Goal: Transaction & Acquisition: Purchase product/service

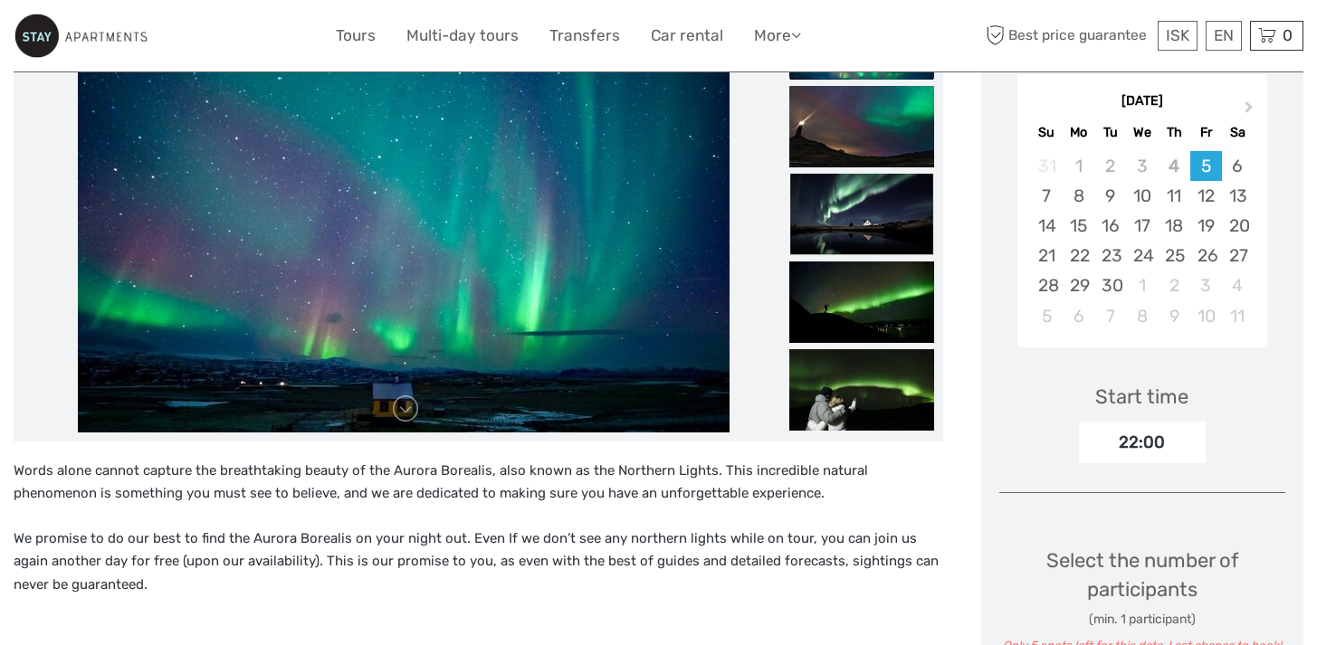
scroll to position [289, 0]
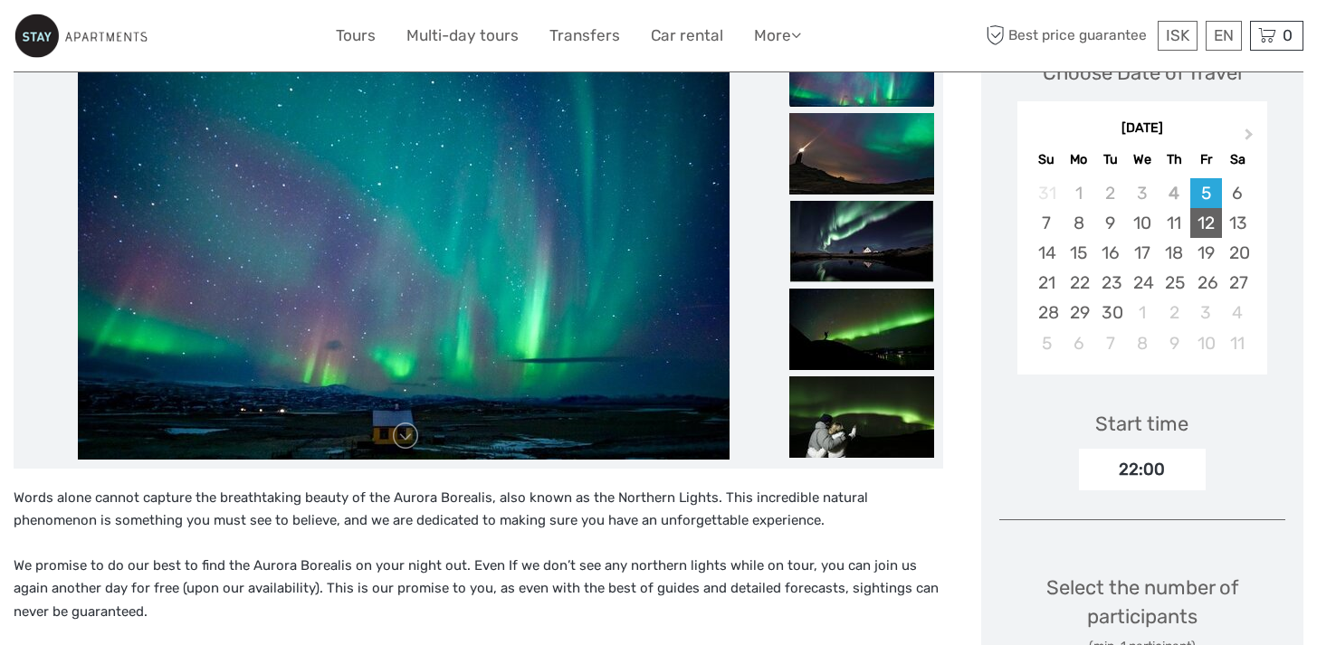
click at [1207, 223] on div "12" at bounding box center [1206, 223] width 32 height 30
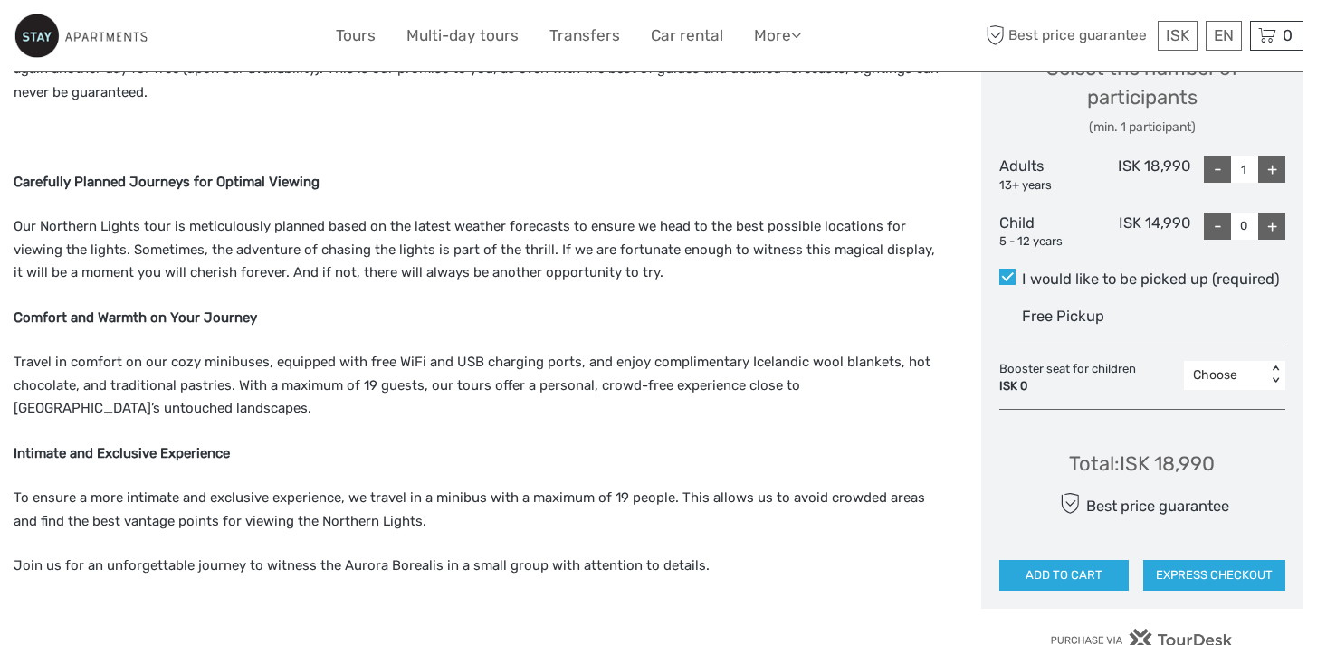
scroll to position [814, 0]
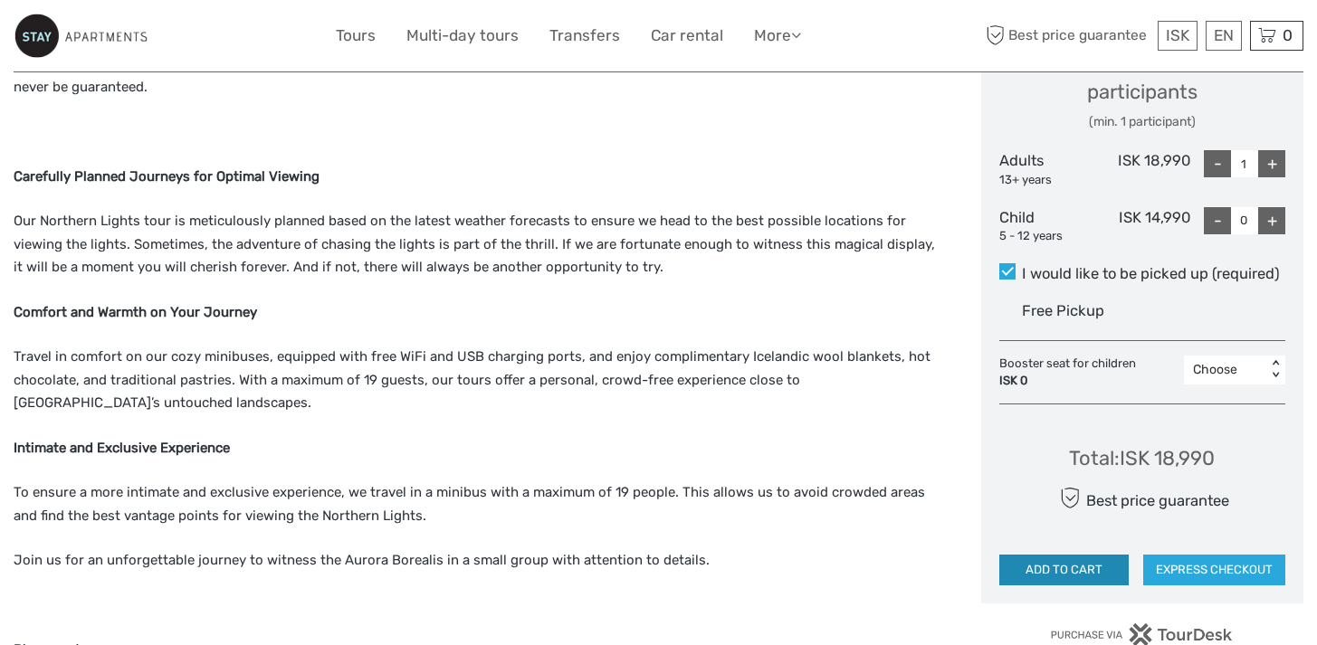
click at [1060, 568] on button "ADD TO CART" at bounding box center [1063, 570] width 129 height 31
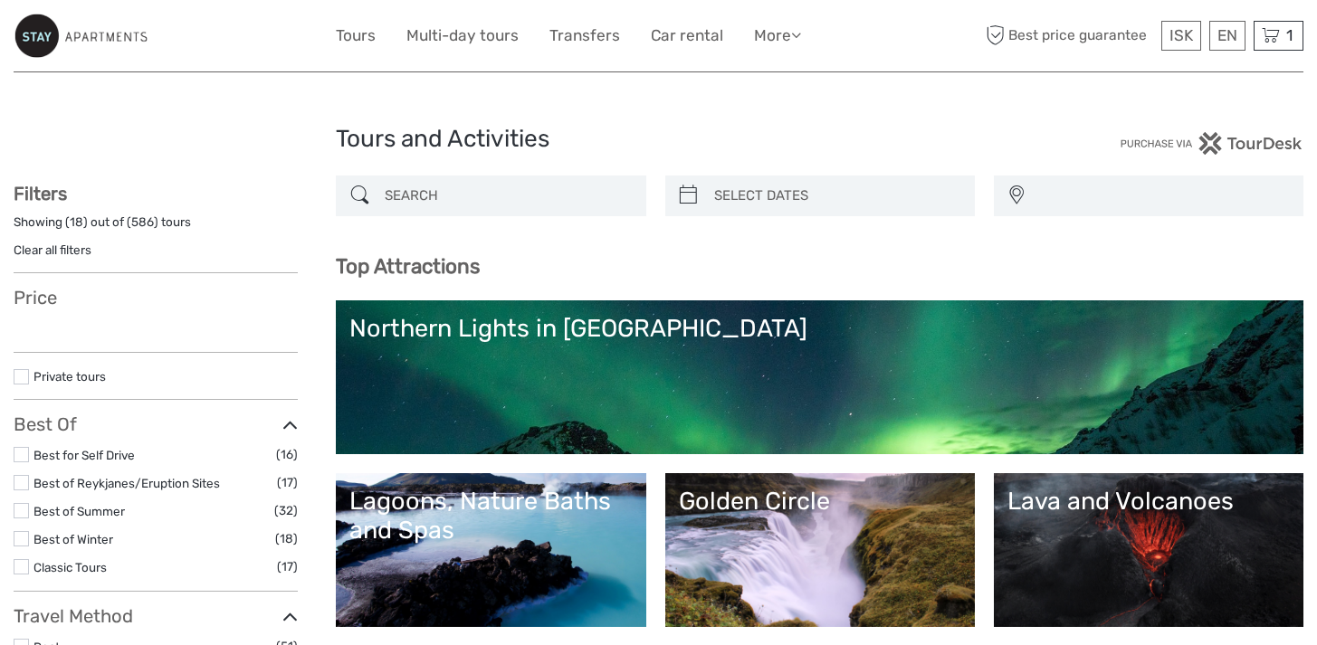
select select
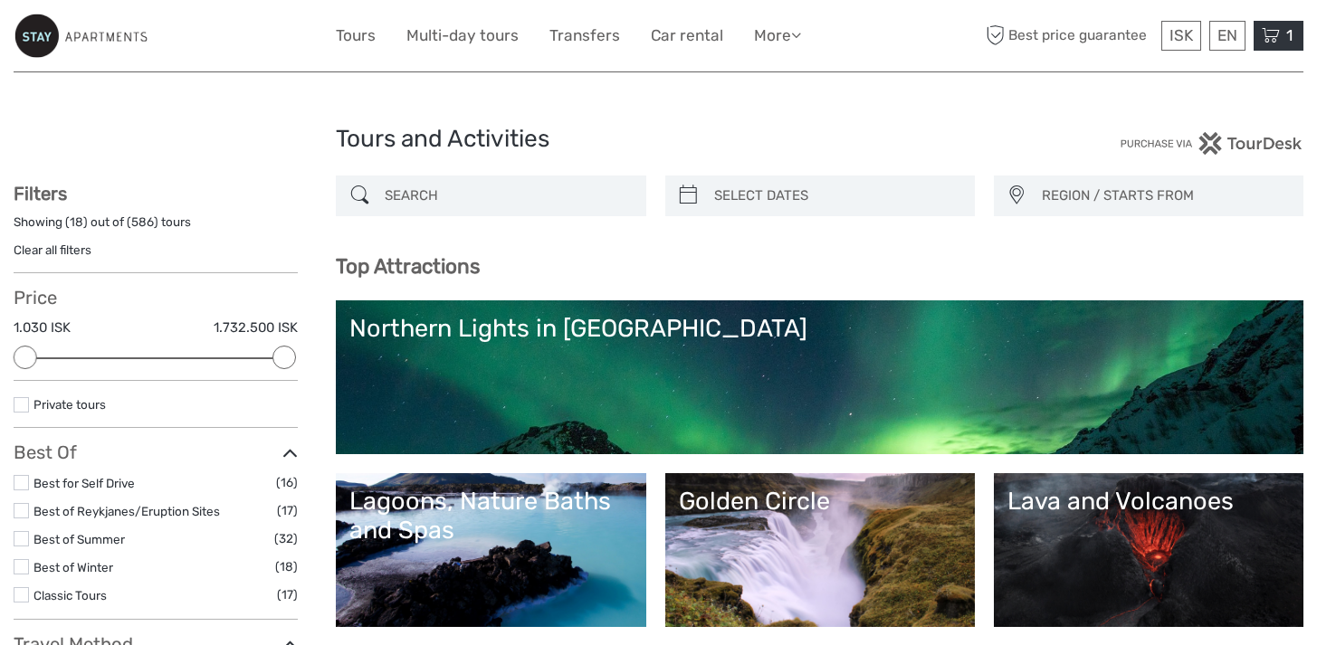
click at [1291, 35] on span "1" at bounding box center [1290, 35] width 12 height 18
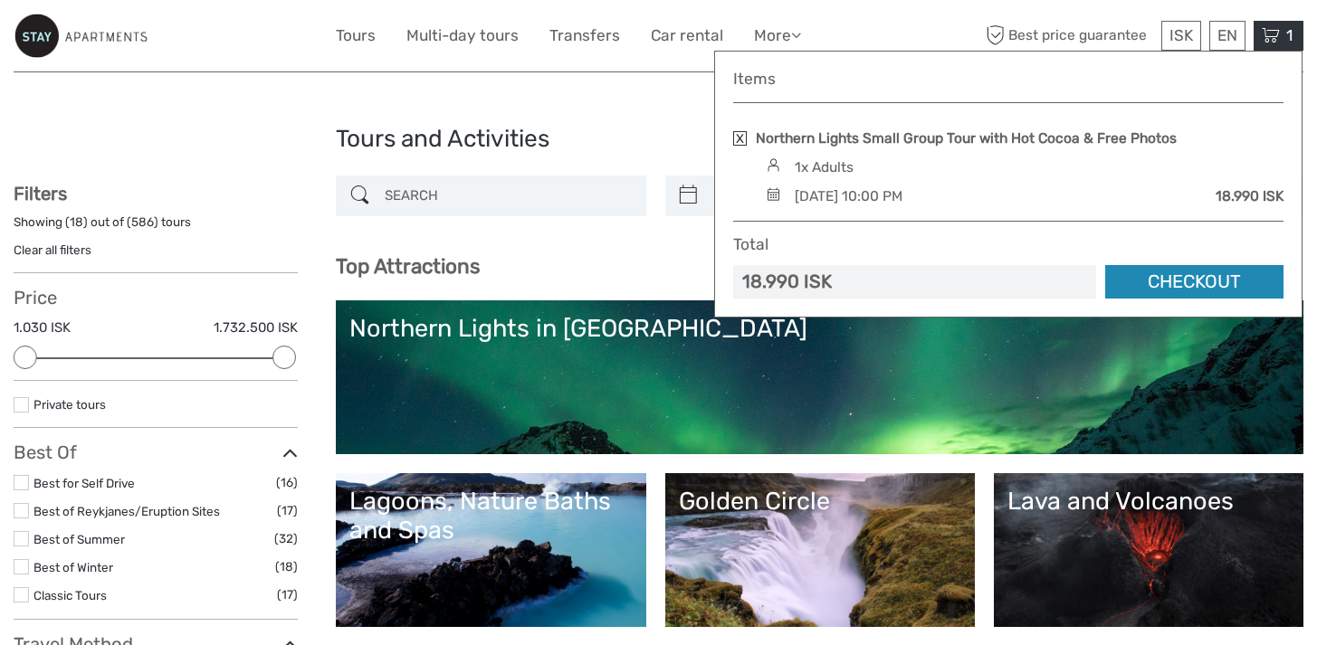
click at [1196, 282] on link "Checkout" at bounding box center [1194, 281] width 178 height 33
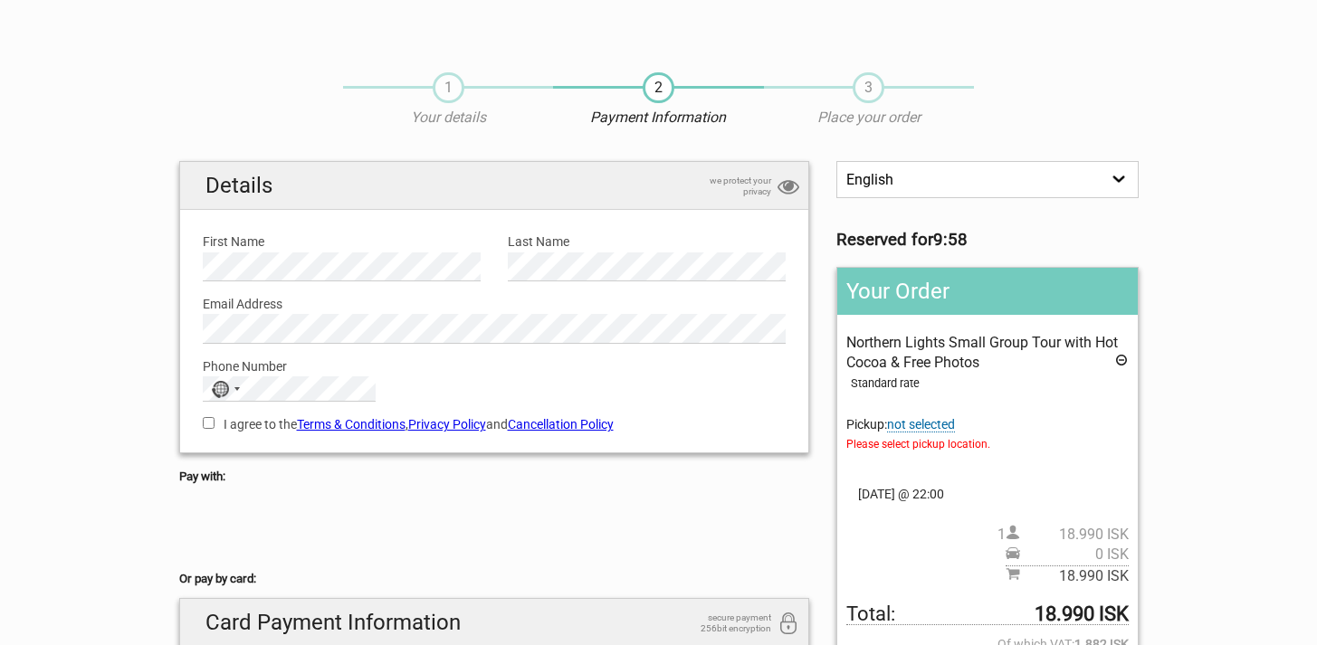
click at [88, 335] on section "1 Your details 2 Payment Information 3 Place your order English Español Deutsch…" at bounding box center [658, 509] width 1317 height 910
click at [212, 429] on input "I agree to the Terms & Conditions , Privacy Policy and Cancellation Policy" at bounding box center [209, 423] width 12 height 12
checkbox input "true"
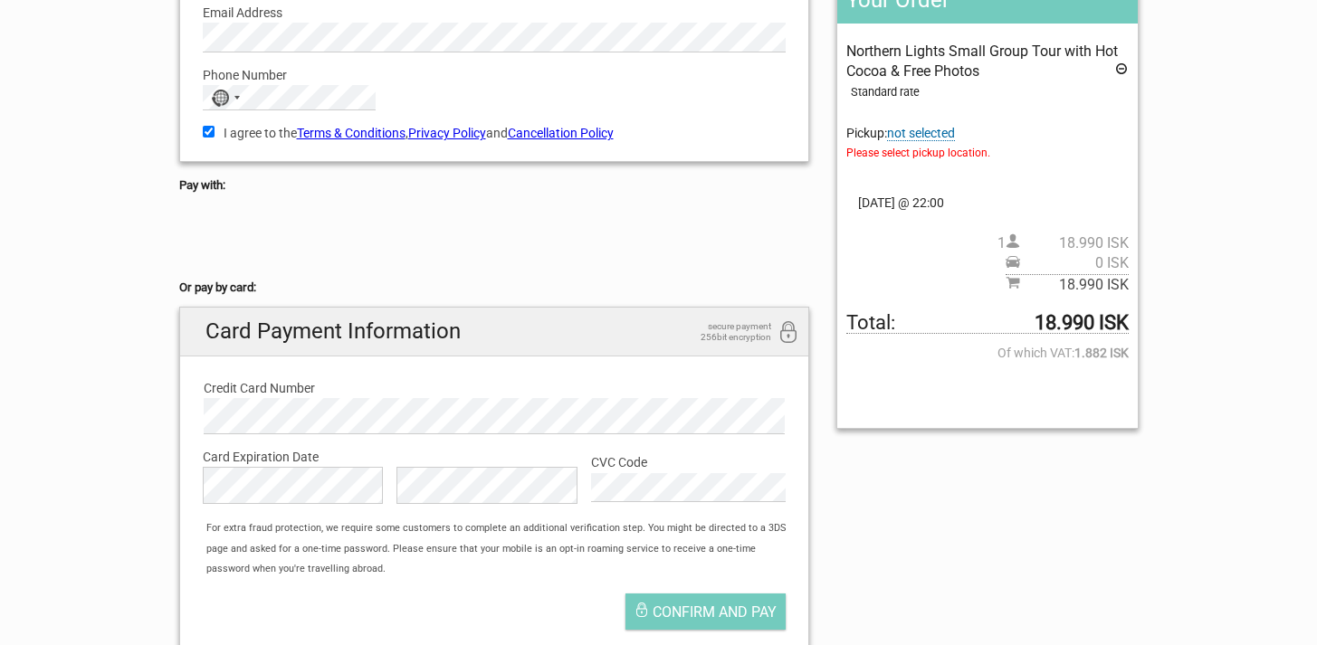
scroll to position [291, 0]
click at [932, 130] on span "not selected" at bounding box center [921, 134] width 68 height 15
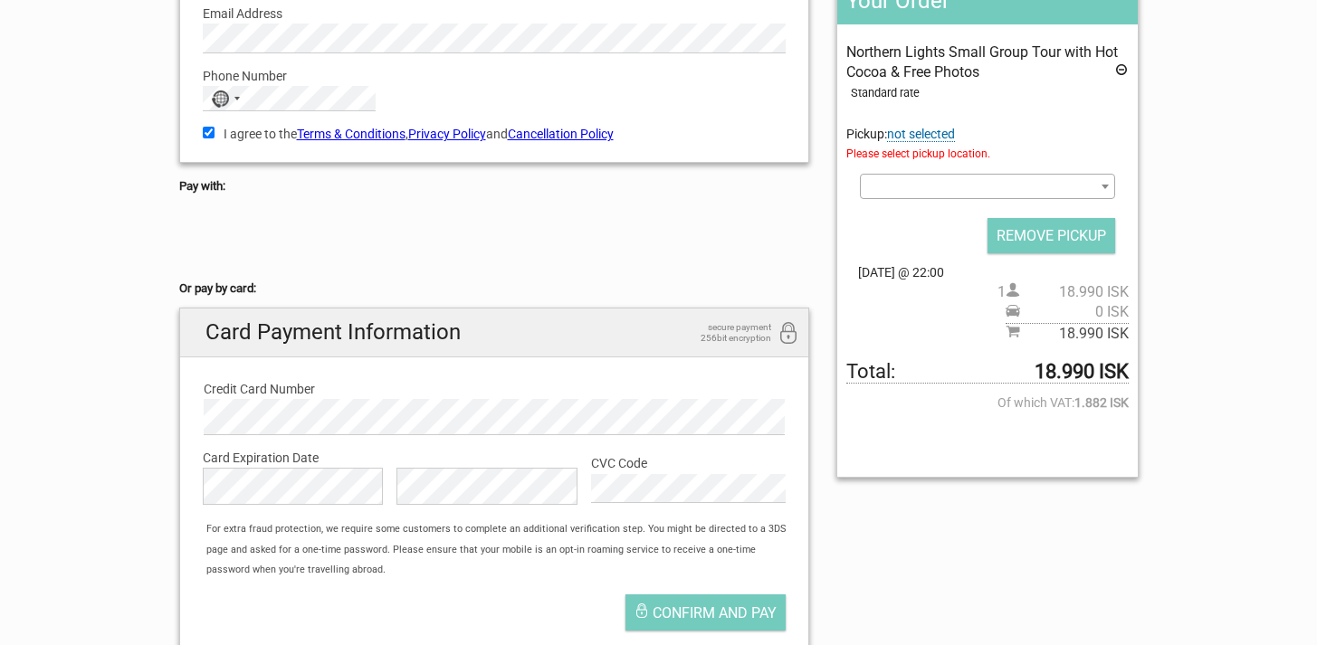
click at [1096, 189] on span at bounding box center [1105, 187] width 18 height 24
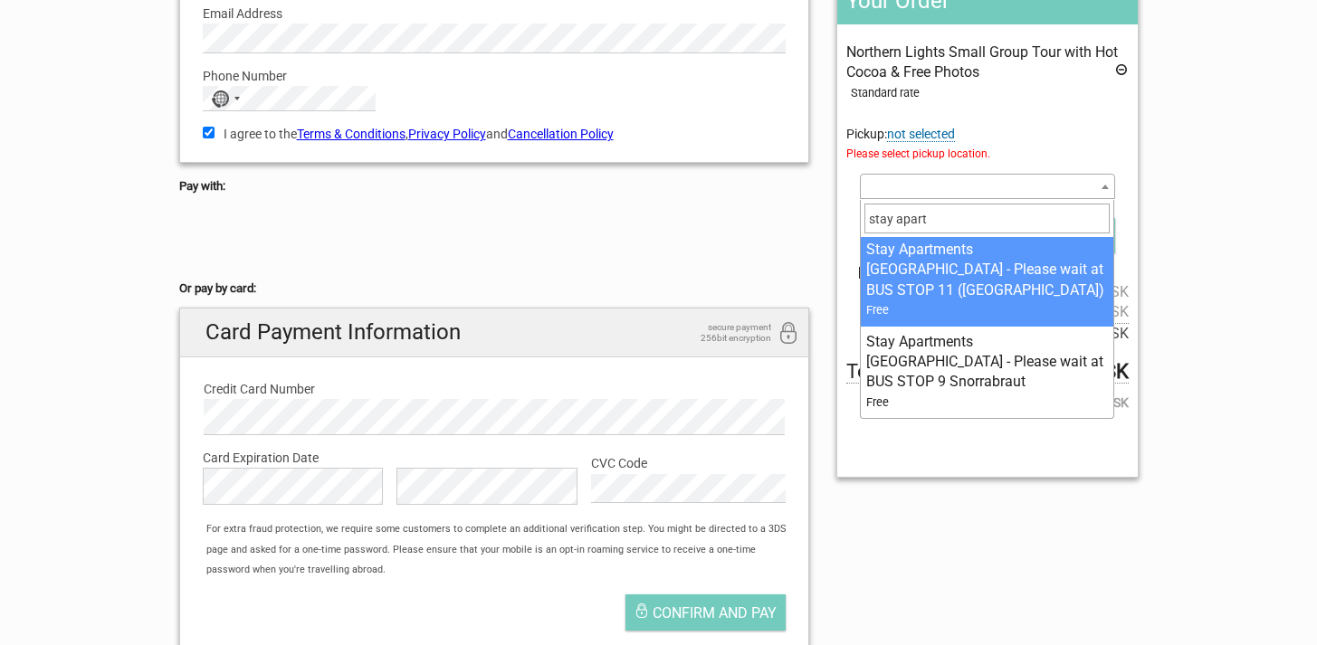
scroll to position [0, 0]
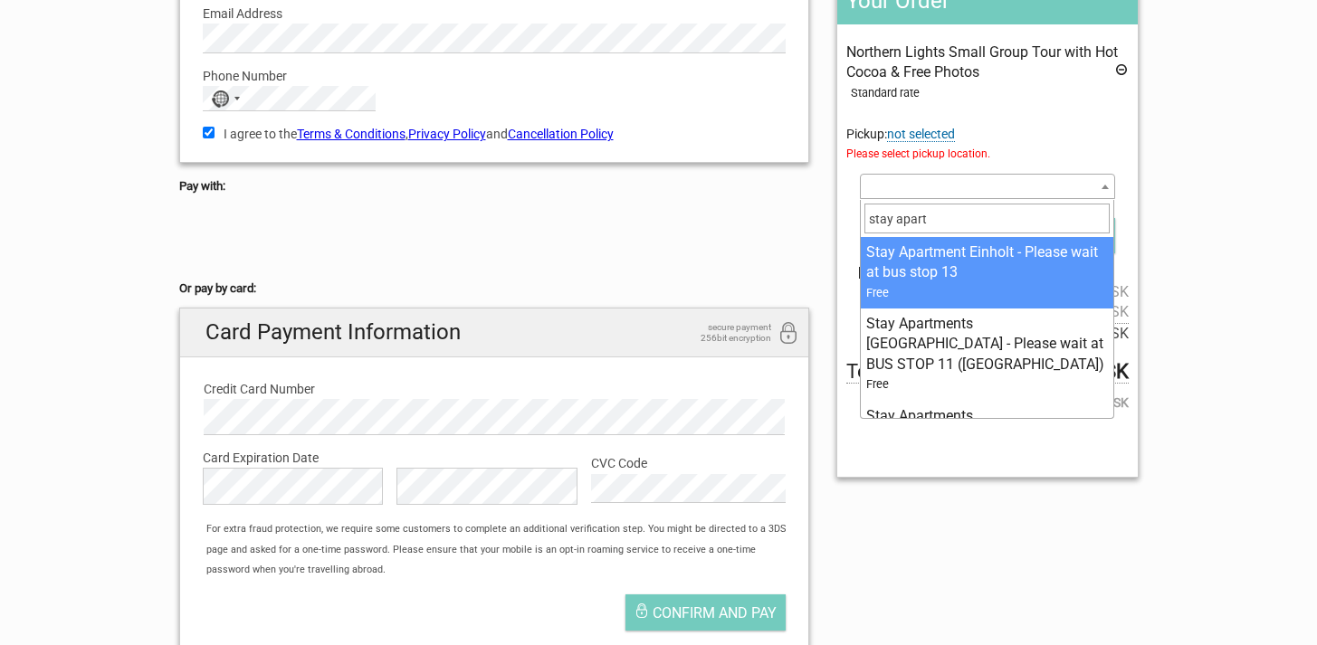
type input "stay apart"
select select "35250"
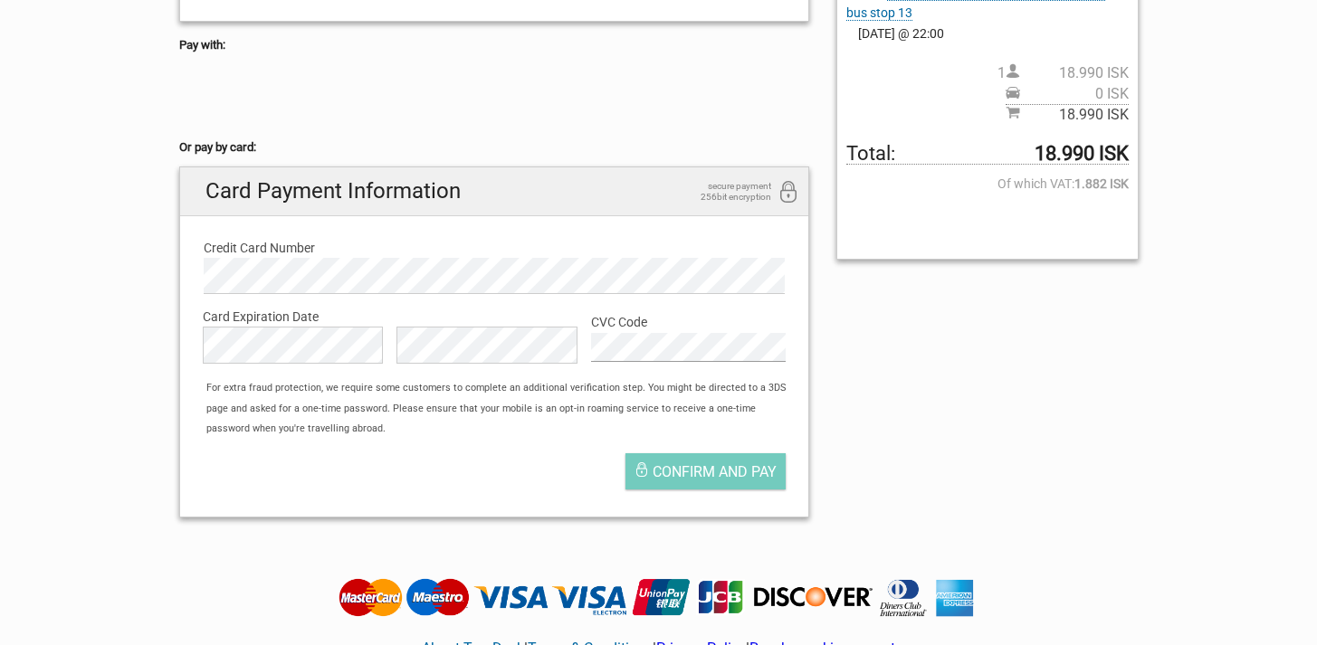
scroll to position [438, 0]
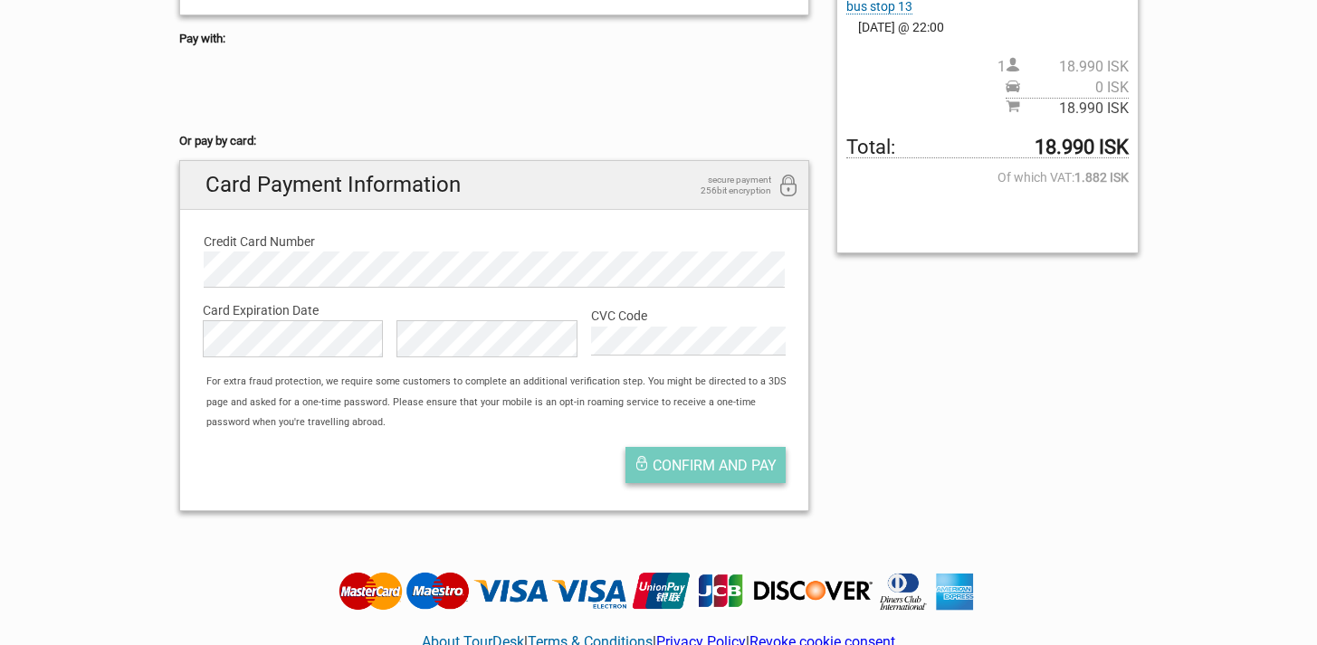
click at [721, 468] on span "Confirm and pay" at bounding box center [715, 465] width 124 height 17
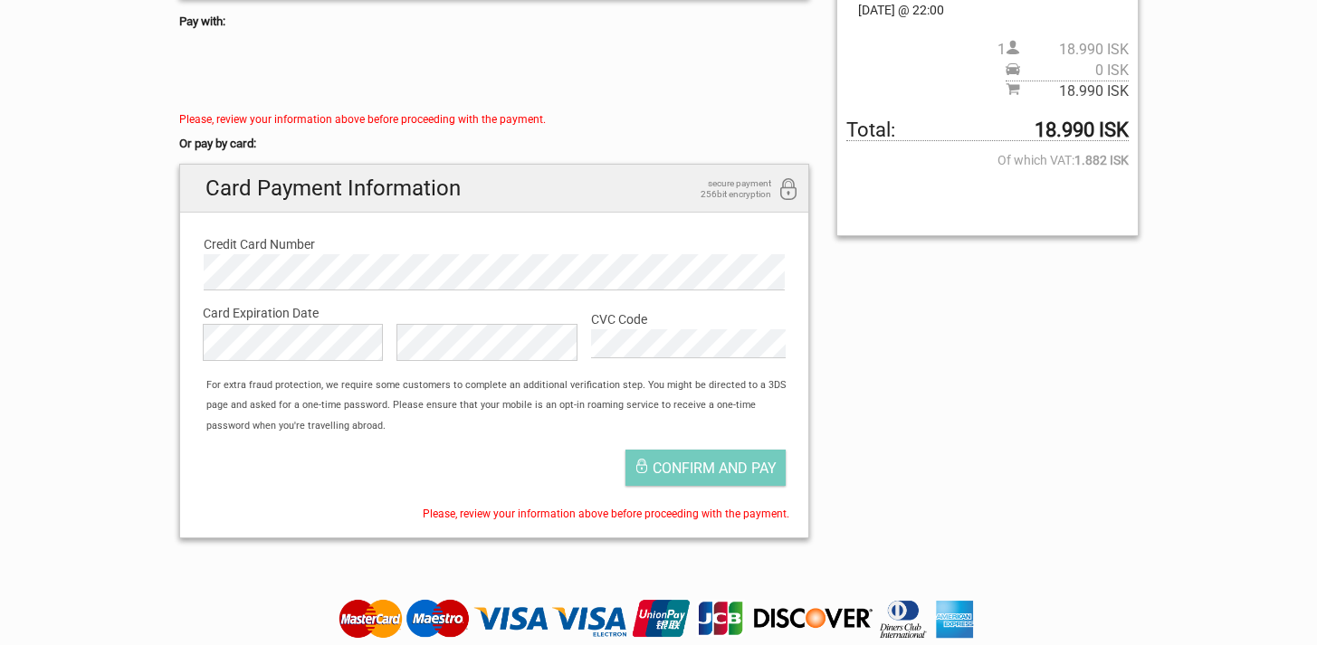
scroll to position [457, 0]
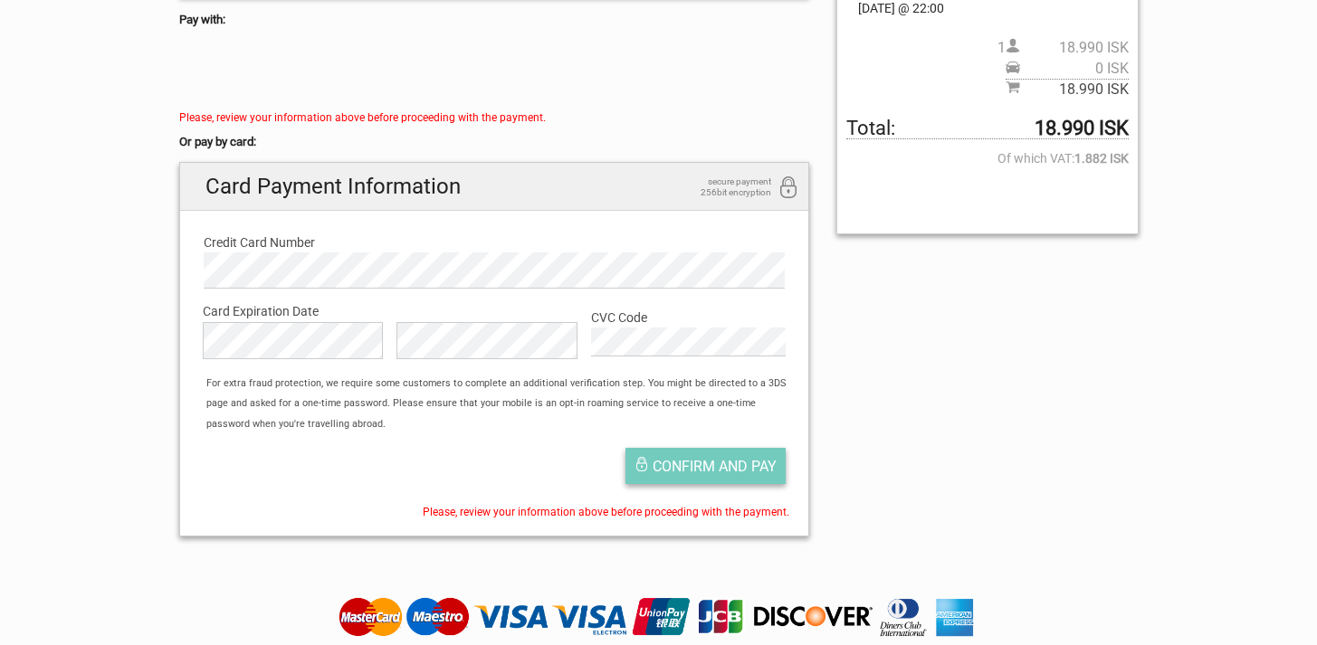
click at [696, 466] on span "Confirm and pay" at bounding box center [715, 466] width 124 height 17
click at [83, 317] on section "1 Your details 2 Payment Information 3 Place your order English Español Deutsch…" at bounding box center [658, 74] width 1317 height 954
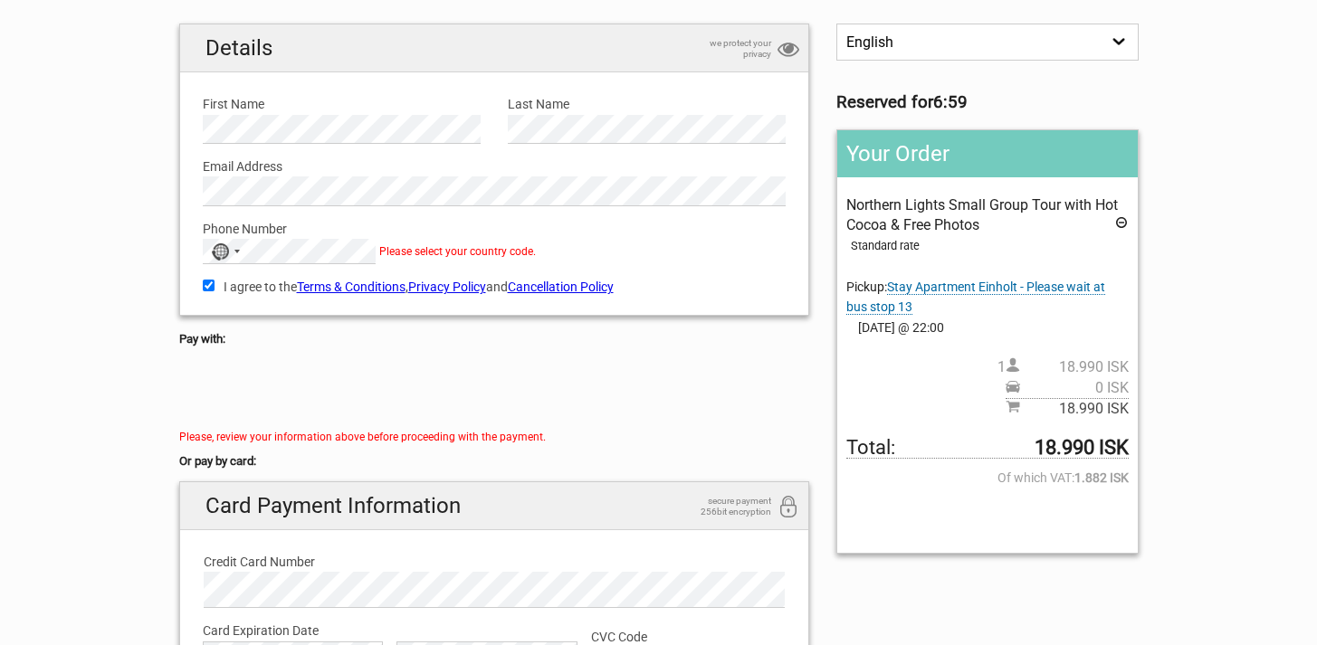
scroll to position [122, 0]
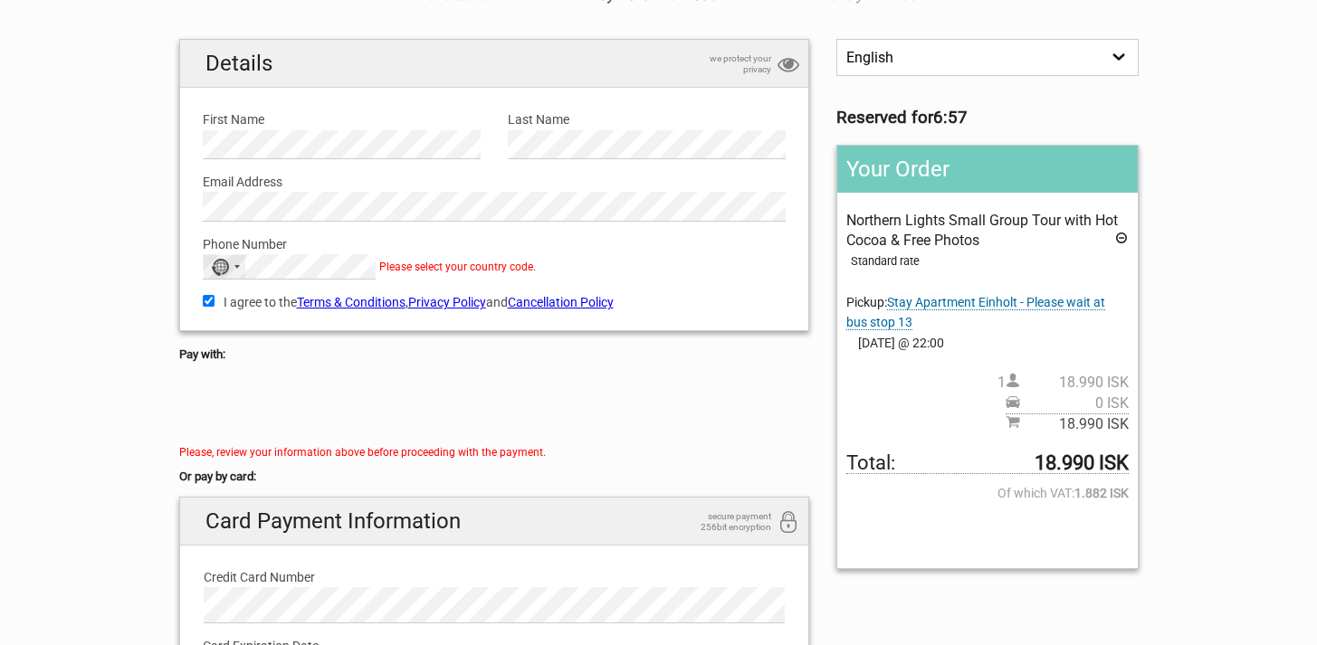
click at [227, 272] on div "No country selected" at bounding box center [220, 267] width 18 height 17
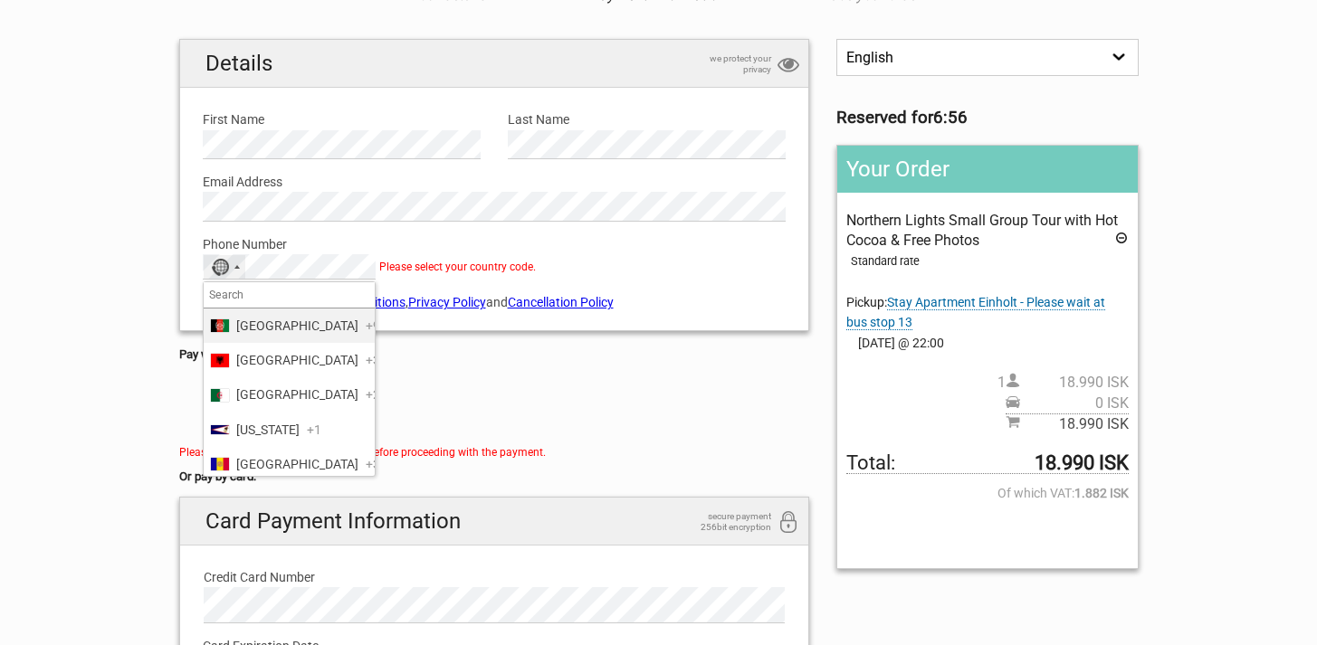
click at [276, 301] on input "Search" at bounding box center [289, 294] width 171 height 25
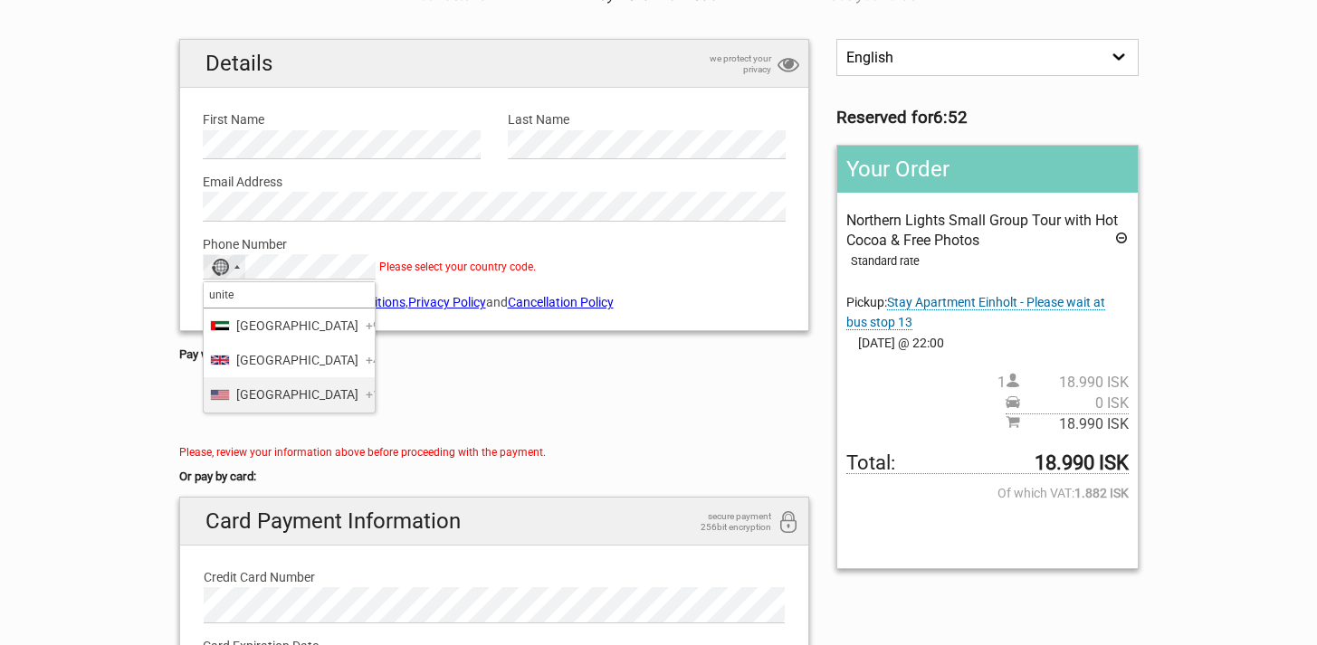
type input "unite"
click at [306, 405] on span "United States" at bounding box center [297, 395] width 122 height 20
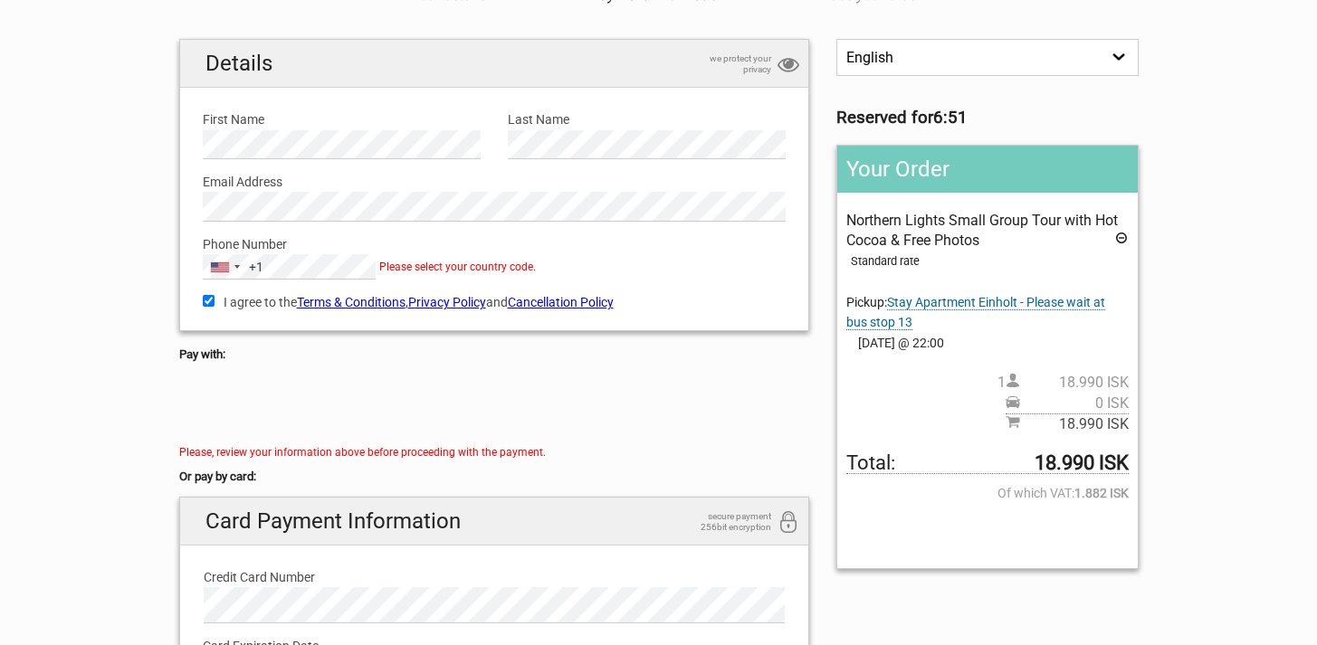
click at [506, 374] on div at bounding box center [494, 406] width 631 height 72
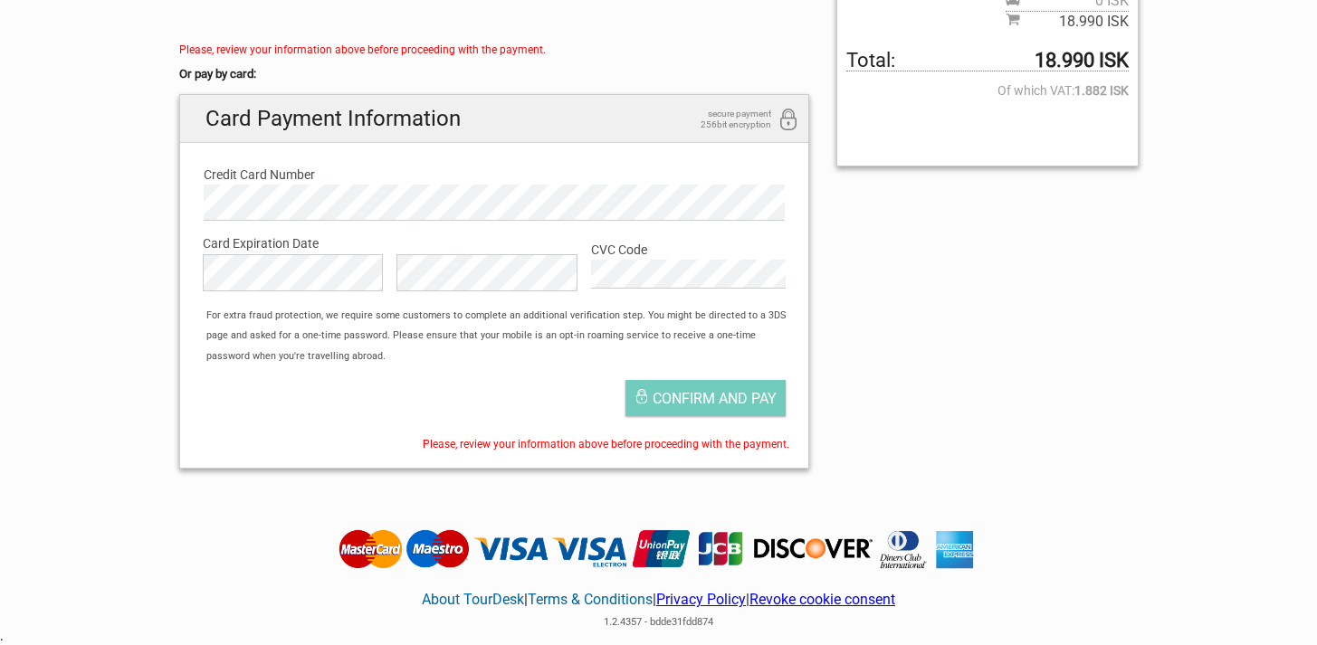
scroll to position [550, 0]
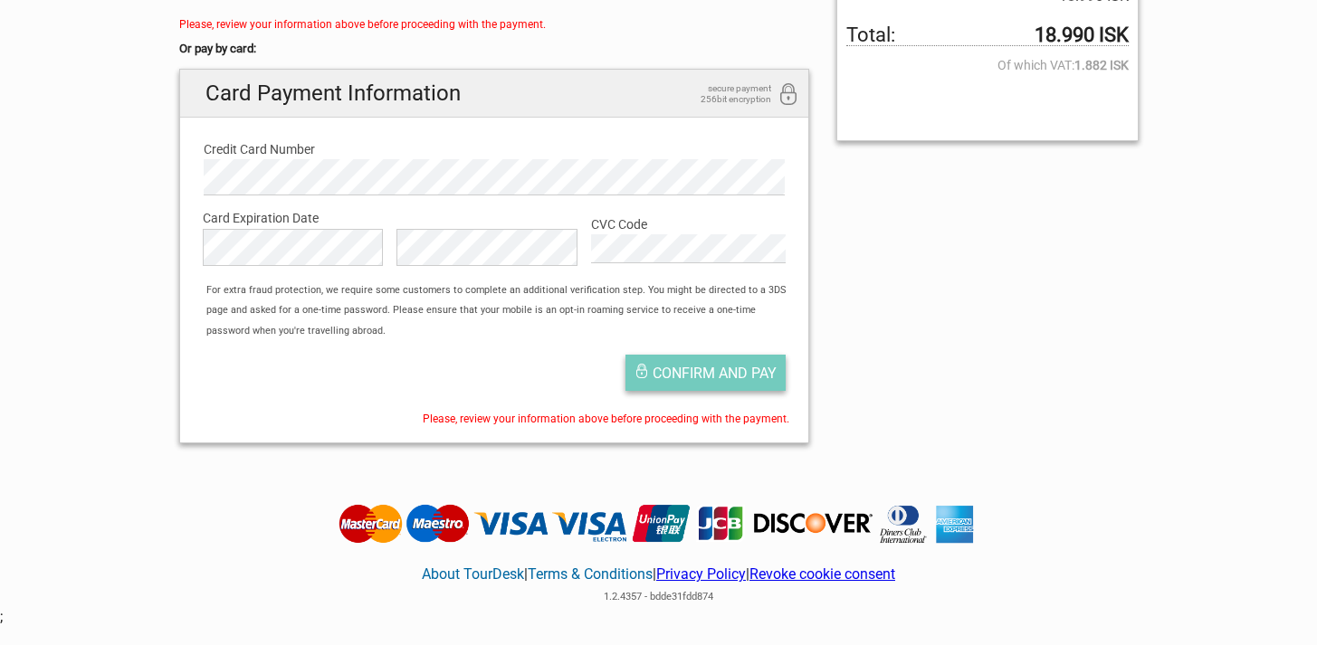
click at [723, 372] on span "Confirm and pay" at bounding box center [715, 373] width 124 height 17
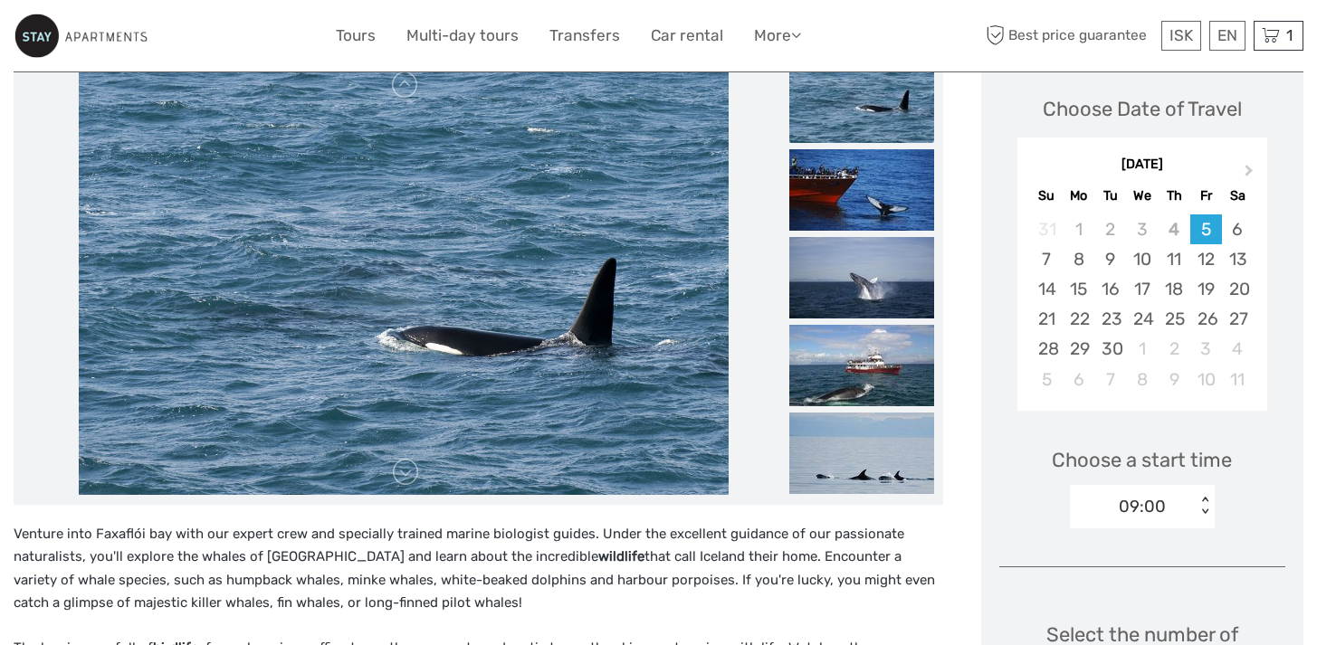
scroll to position [254, 0]
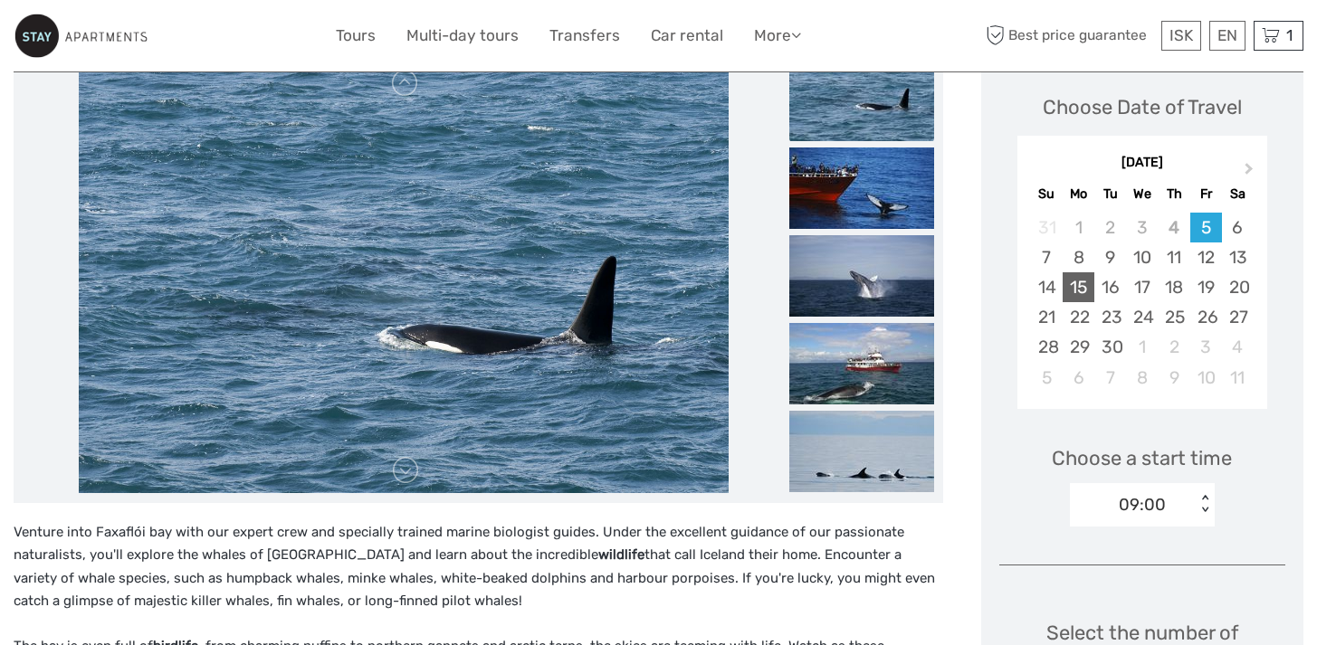
click at [1077, 291] on div "15" at bounding box center [1079, 287] width 32 height 30
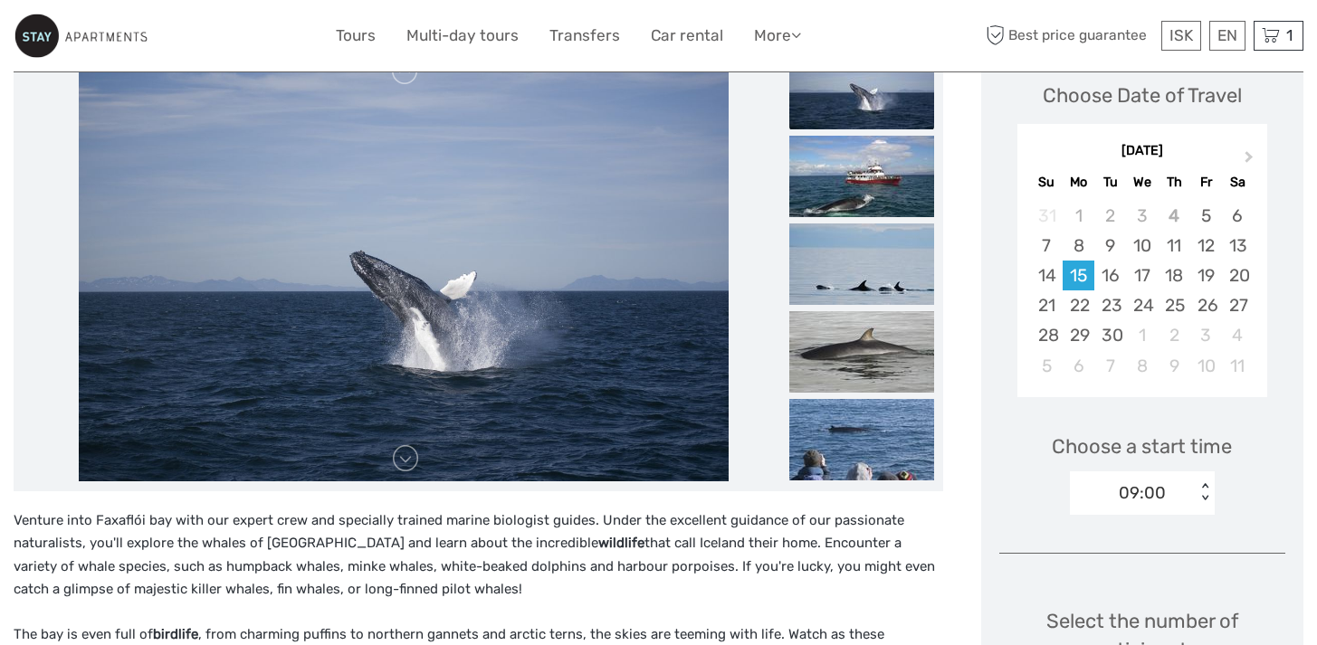
click at [1199, 512] on div "09:00 < >" at bounding box center [1142, 493] width 145 height 43
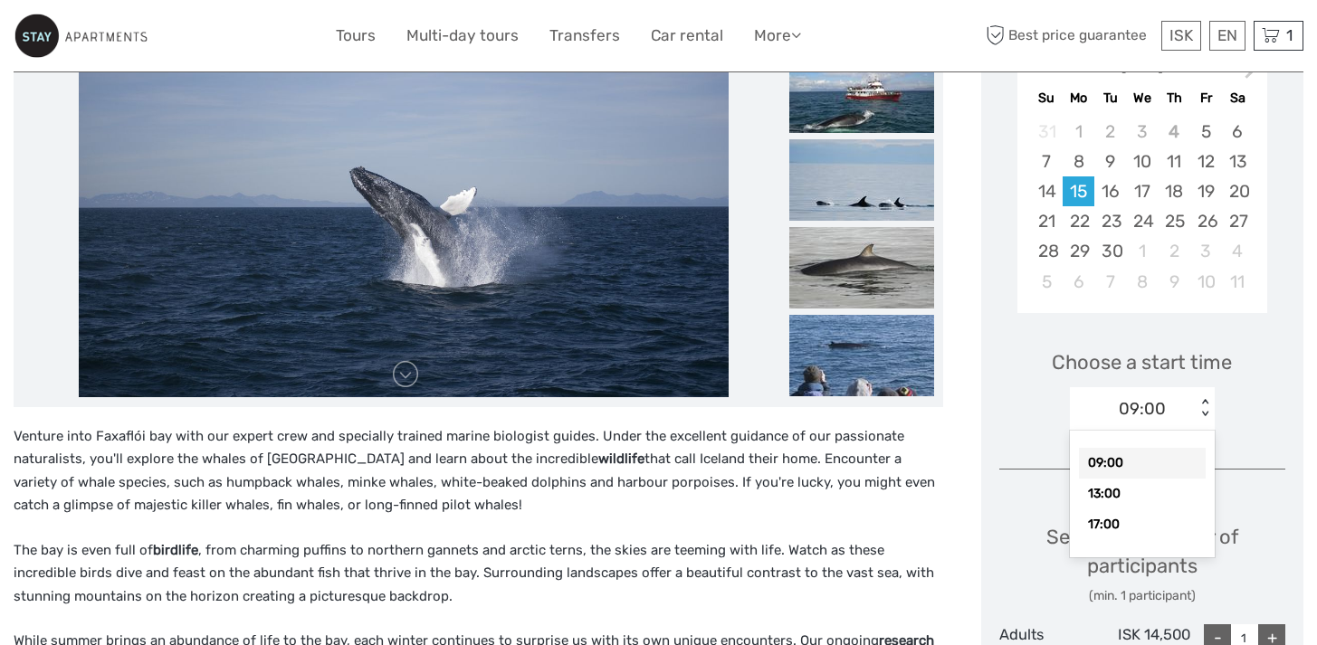
scroll to position [350, 0]
click at [1136, 485] on div "13:00" at bounding box center [1142, 494] width 127 height 31
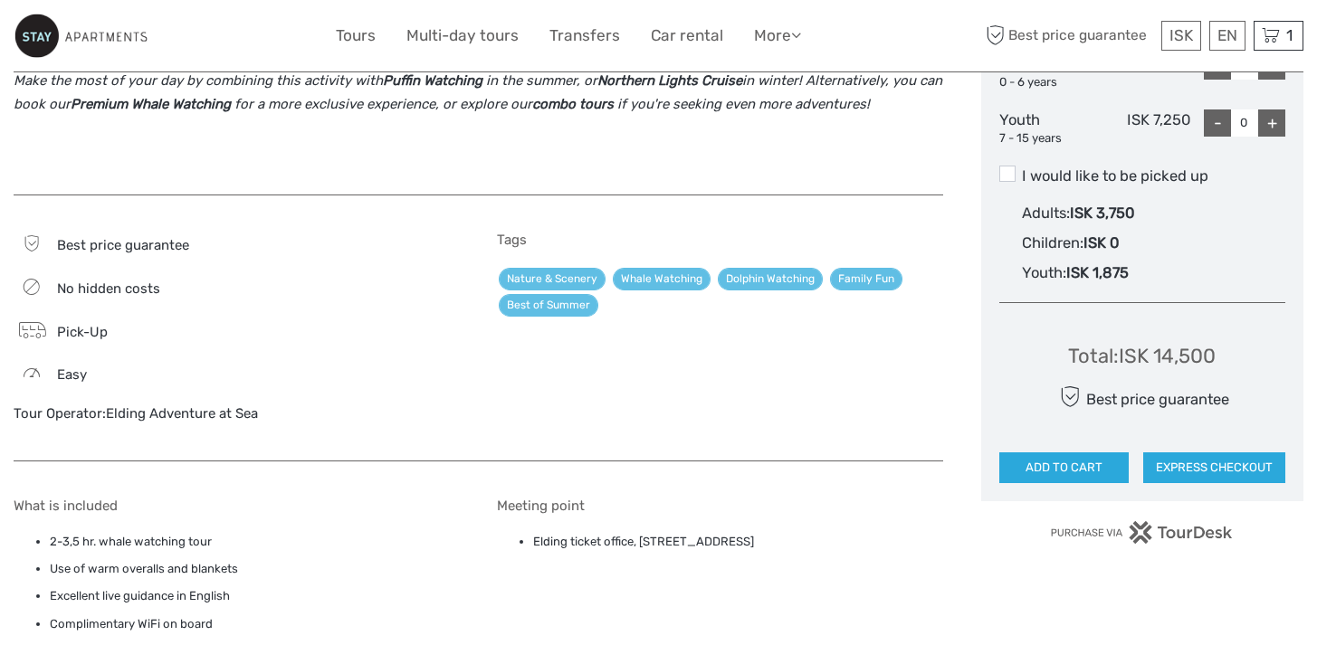
scroll to position [950, 0]
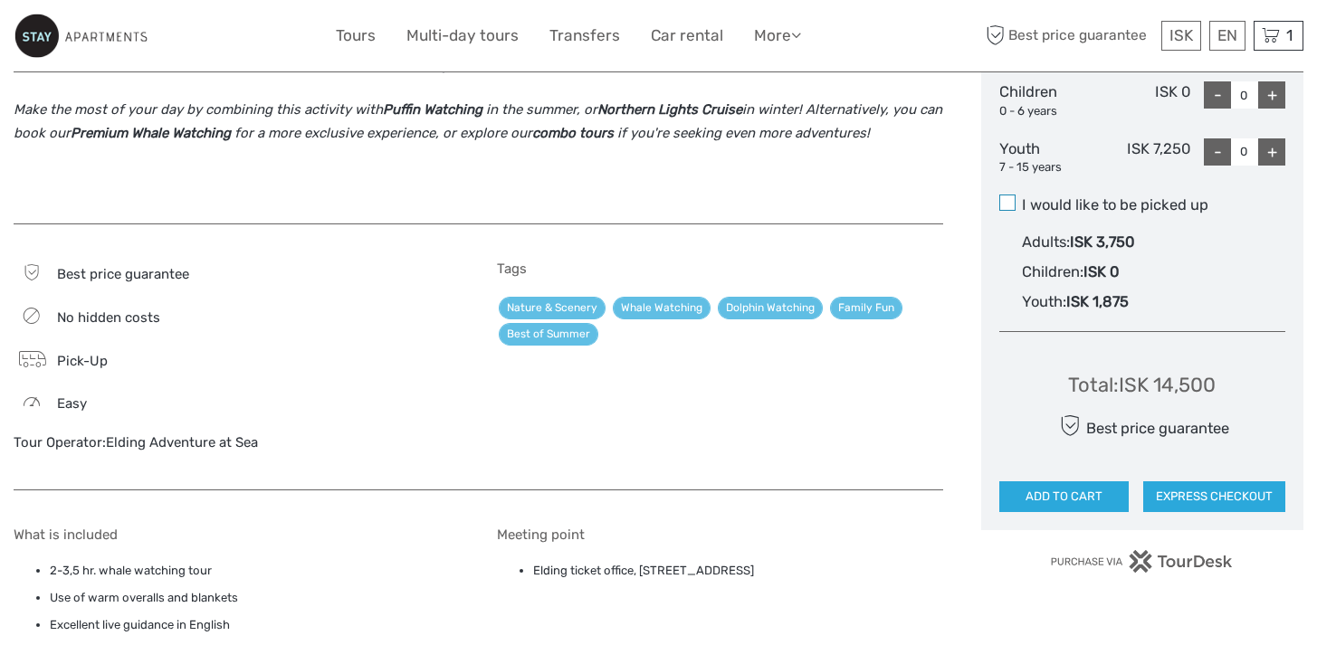
click at [1008, 203] on span at bounding box center [1007, 203] width 16 height 16
click at [1022, 198] on input "I would like to be picked up" at bounding box center [1022, 198] width 0 height 0
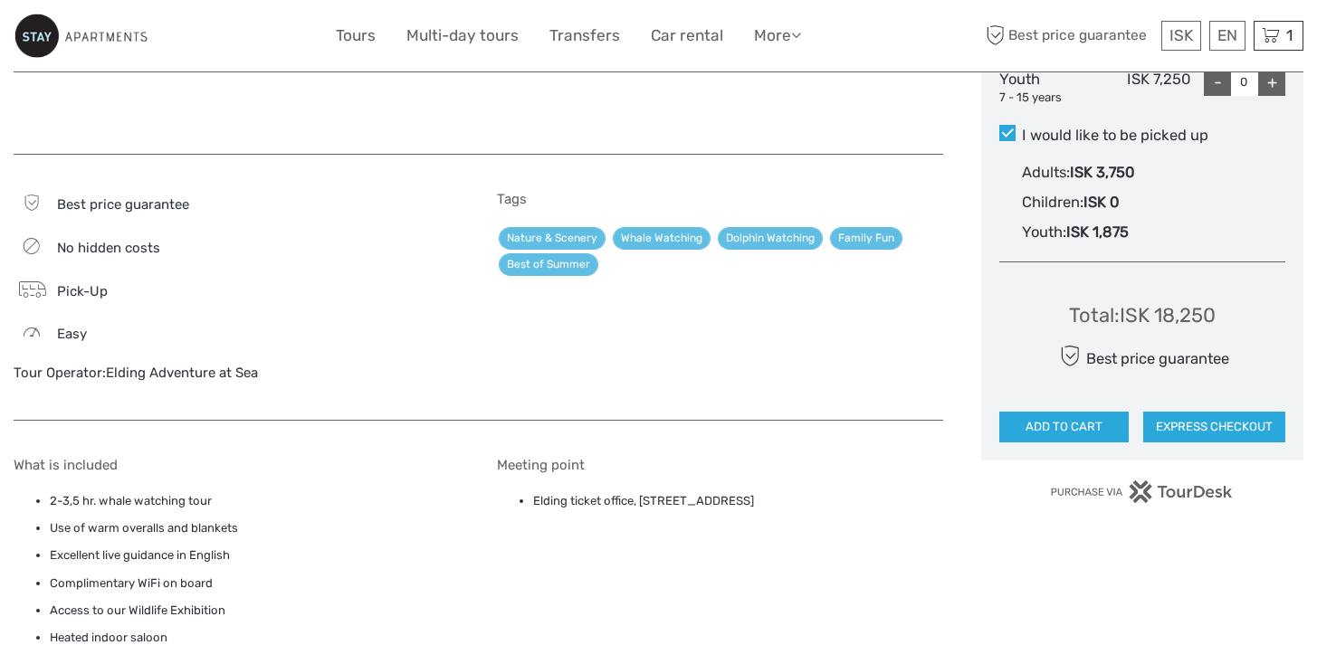
scroll to position [1020, 0]
click at [1037, 433] on button "ADD TO CART" at bounding box center [1063, 426] width 129 height 31
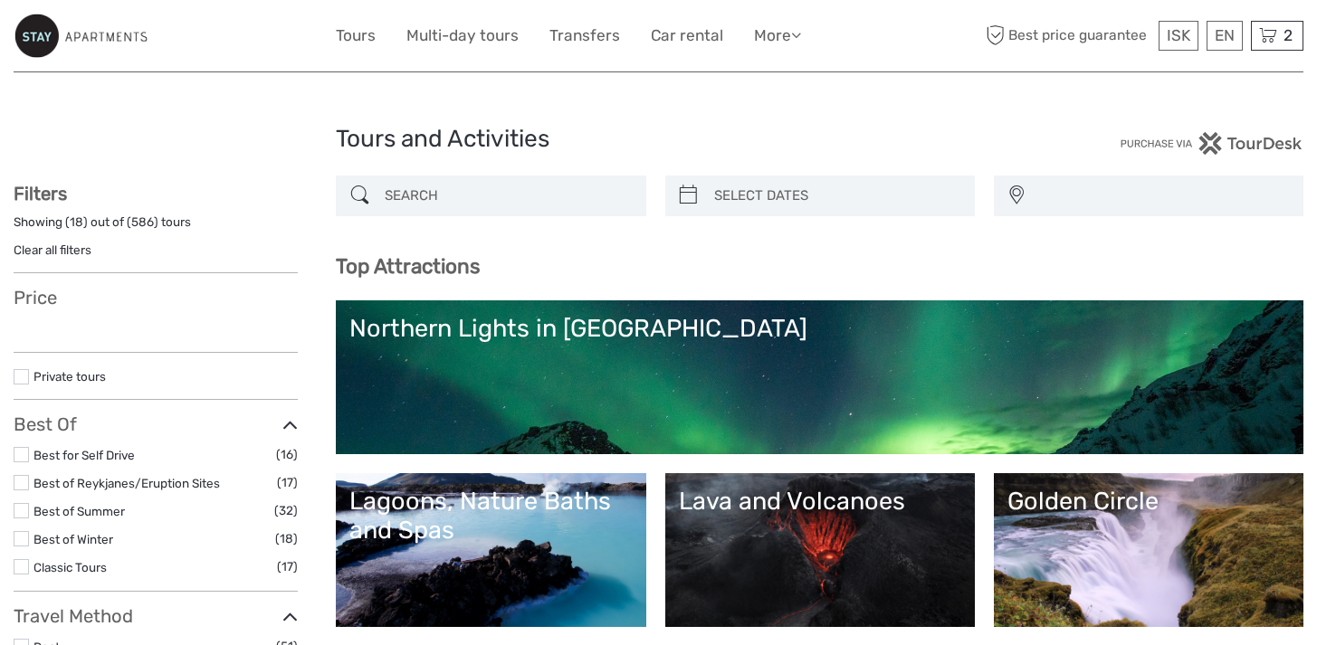
select select
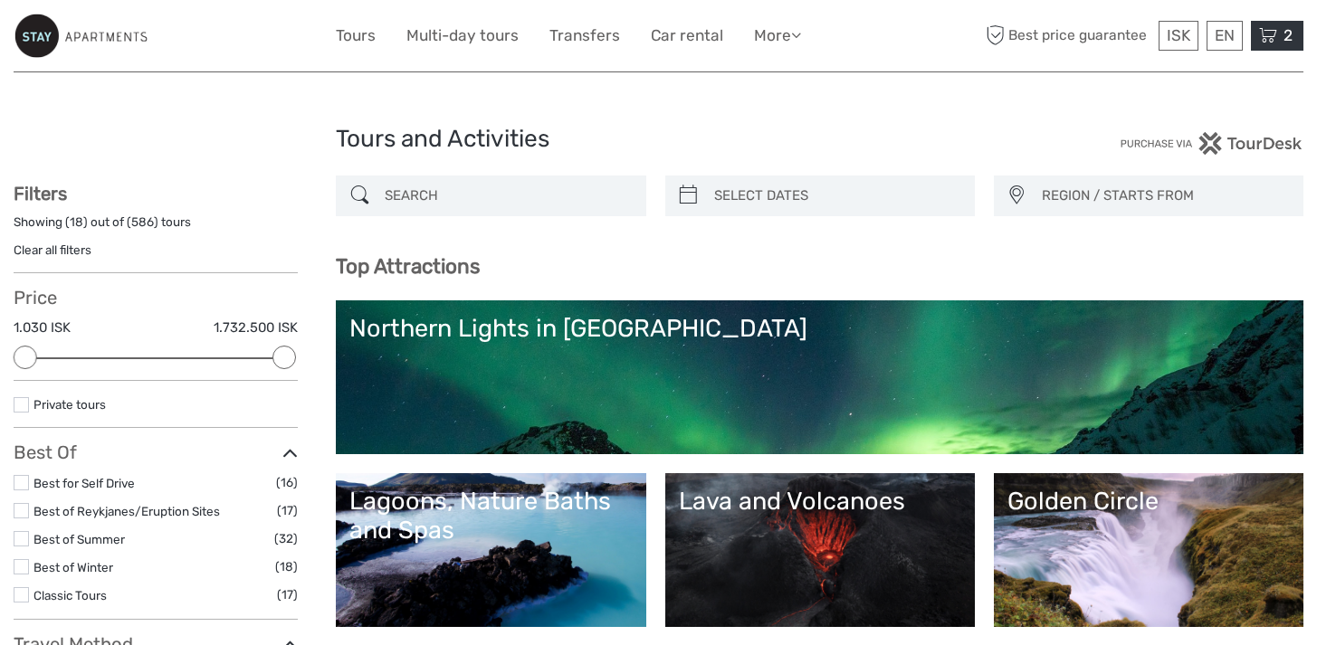
click at [1284, 36] on span "2" at bounding box center [1288, 35] width 14 height 18
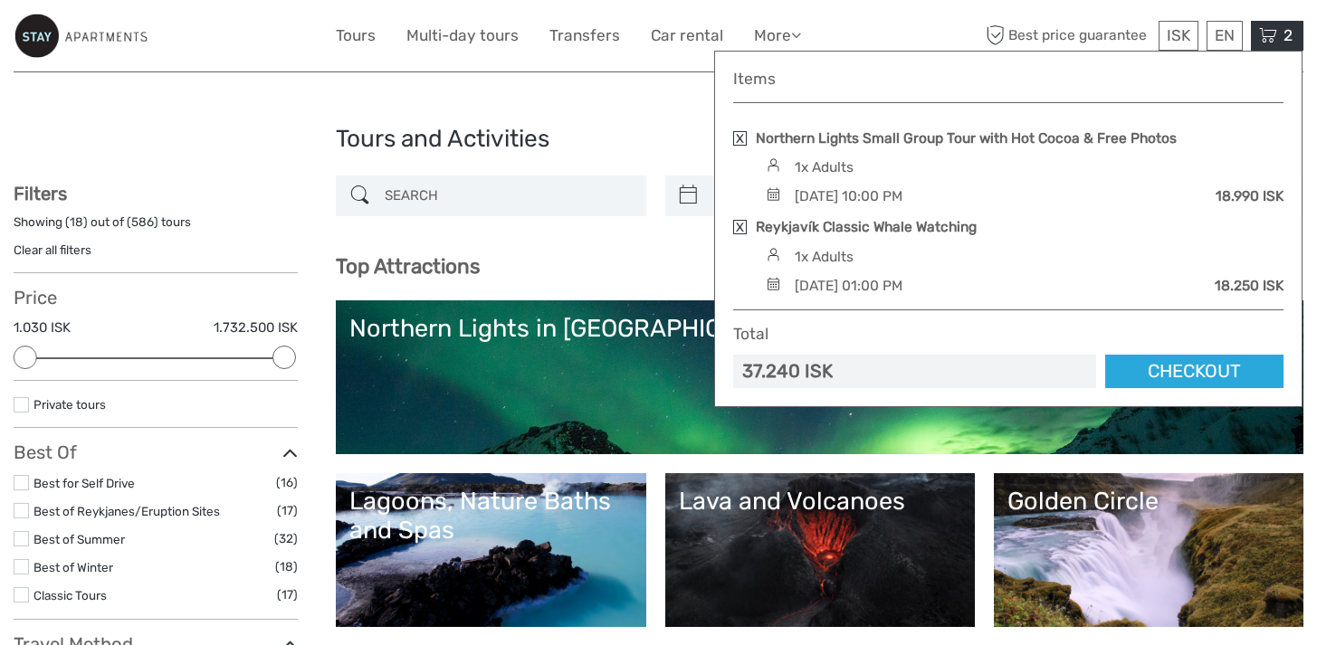
click at [740, 139] on link at bounding box center [740, 138] width 14 height 14
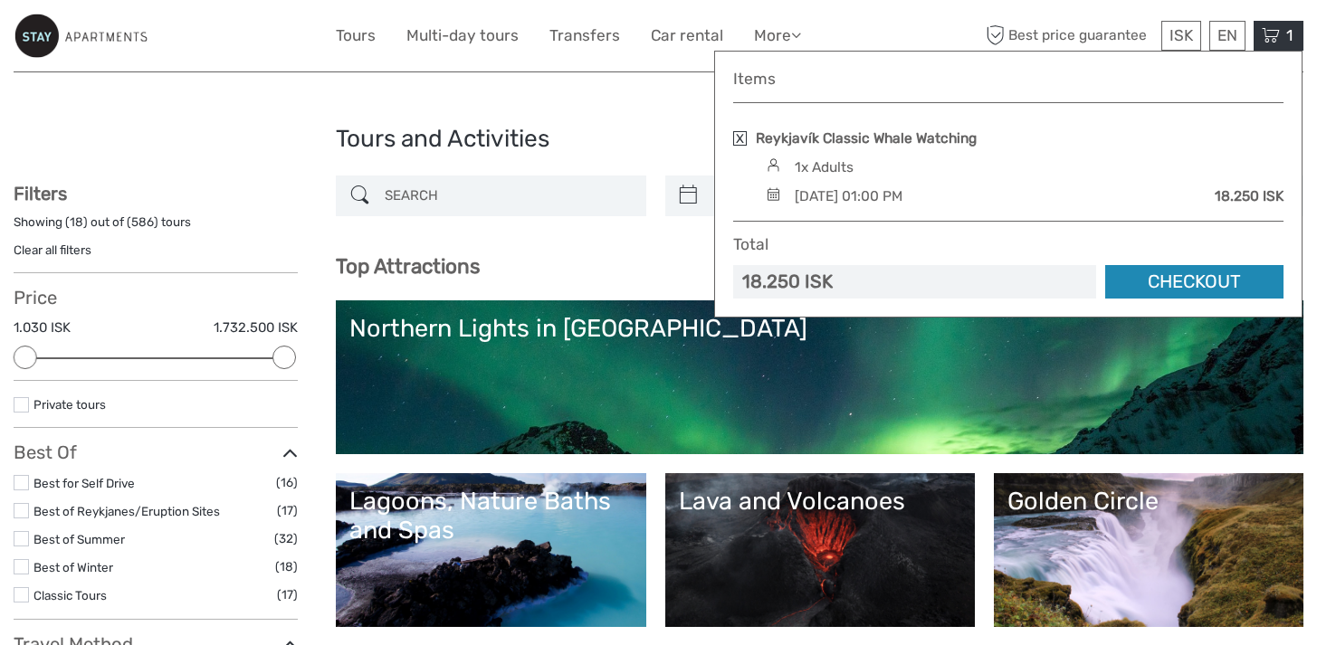
click at [1204, 283] on link "Checkout" at bounding box center [1194, 281] width 178 height 33
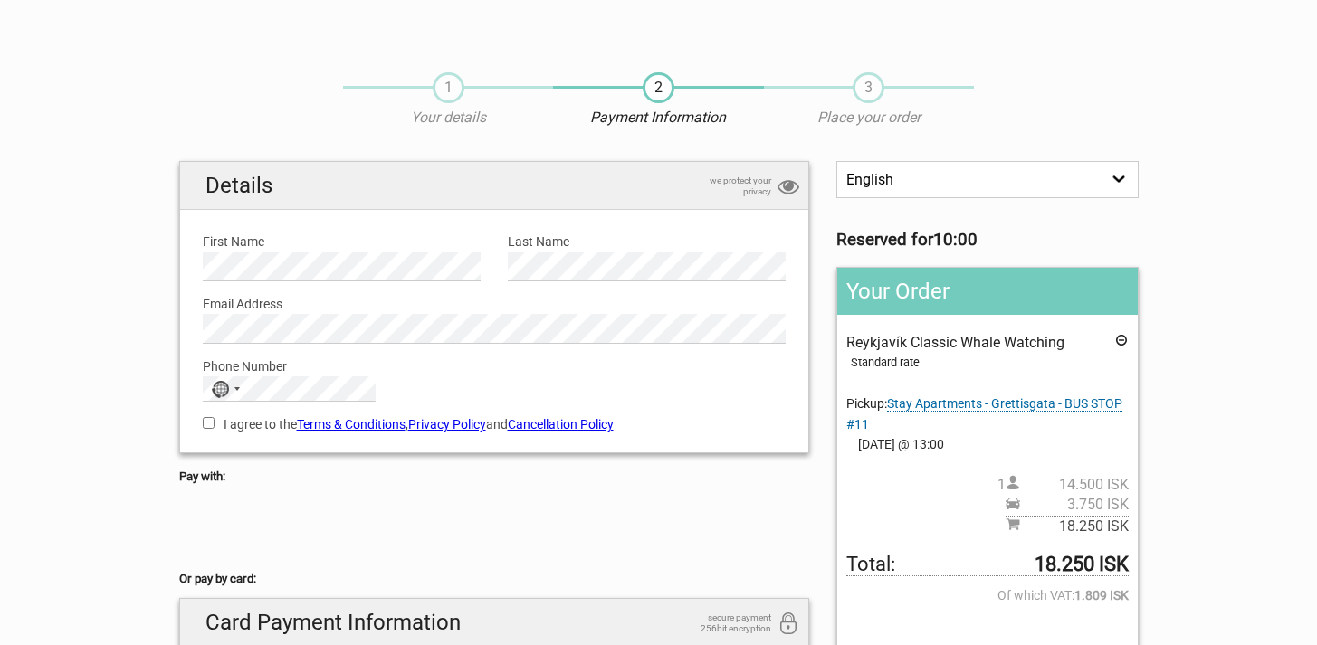
click at [339, 286] on div "Email Address Please provide us with a valid email address." at bounding box center [494, 313] width 611 height 62
click at [209, 423] on input "I agree to the Terms & Conditions , Privacy Policy and Cancellation Policy" at bounding box center [209, 423] width 12 height 12
checkbox input "true"
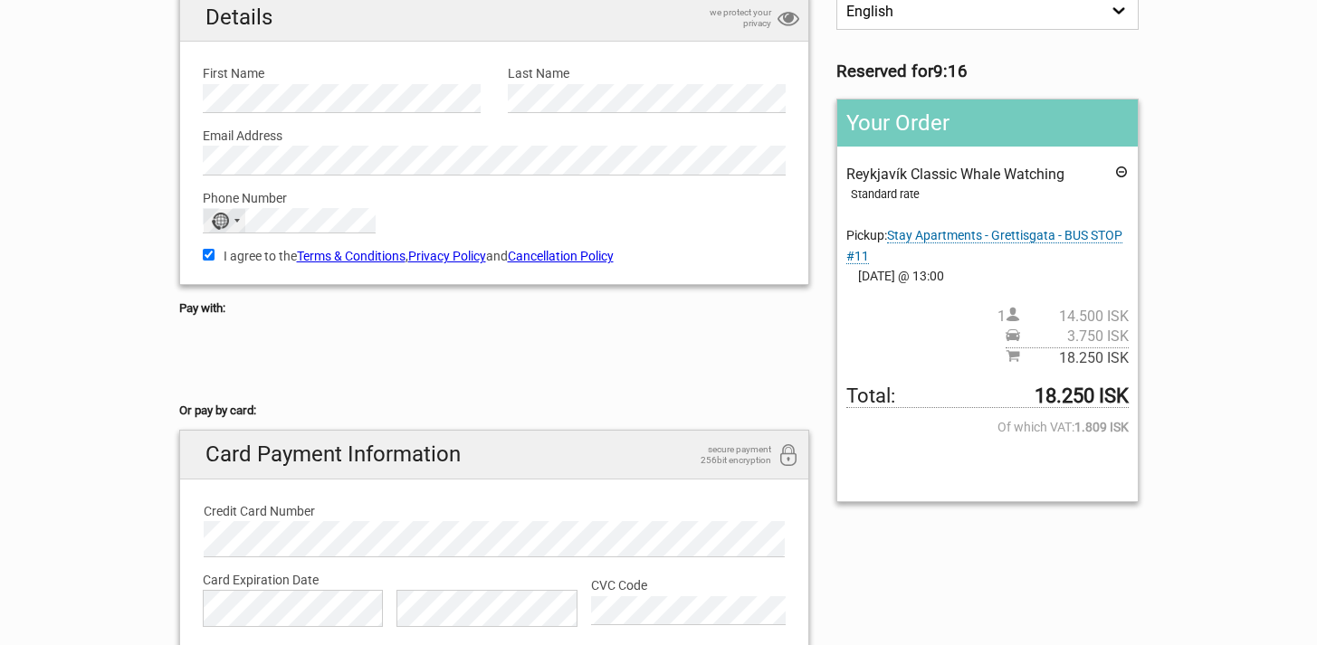
click at [228, 219] on div "No country selected" at bounding box center [225, 221] width 42 height 24
type input "united s"
click at [293, 276] on span "United States" at bounding box center [297, 280] width 122 height 20
click at [77, 290] on section "1 Your details 2 Payment Information 3 Place your order English Español Deutsch…" at bounding box center [658, 341] width 1317 height 910
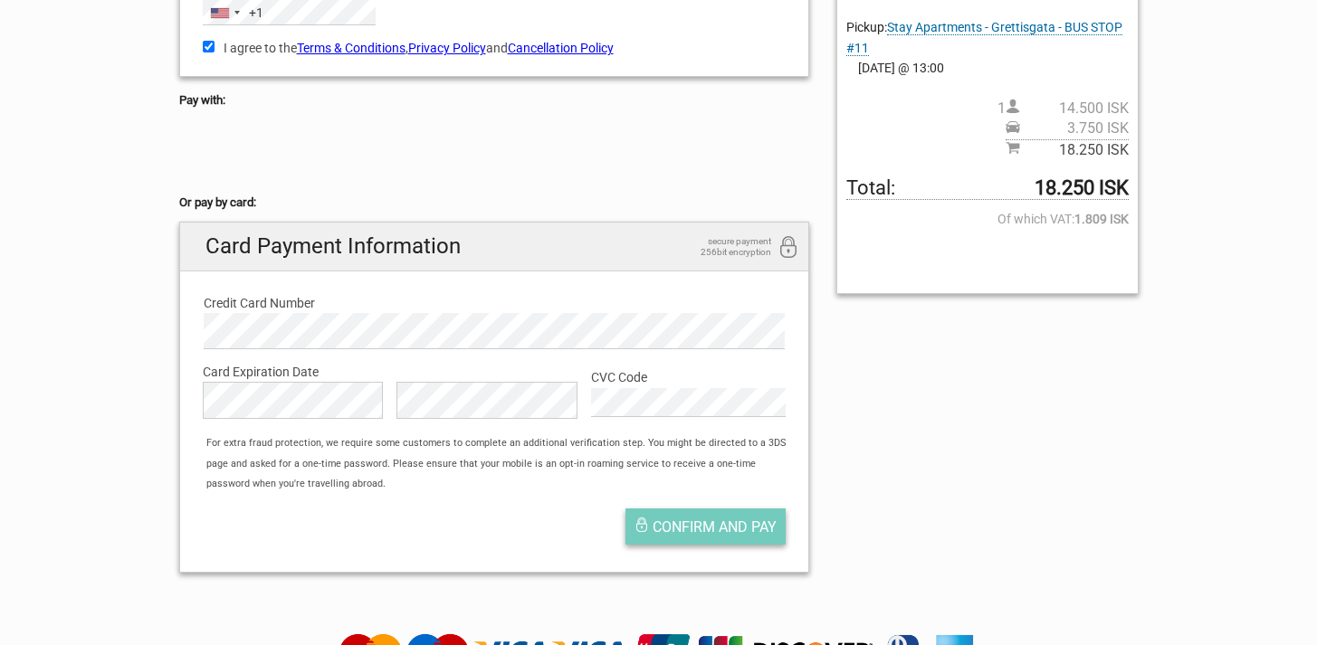
click at [724, 534] on span "Confirm and pay" at bounding box center [715, 527] width 124 height 17
